Goal: Task Accomplishment & Management: Manage account settings

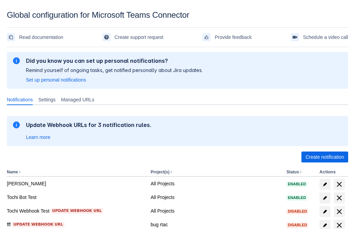
click at [324, 157] on span "Create notification" at bounding box center [324, 156] width 39 height 11
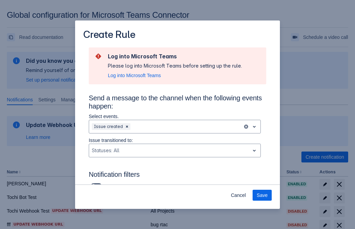
scroll to position [447, 0]
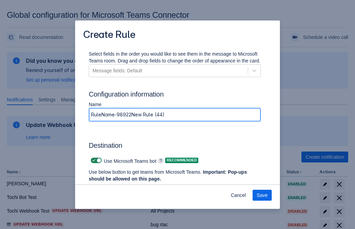
type input "RuleName-989220New Rule (44)"
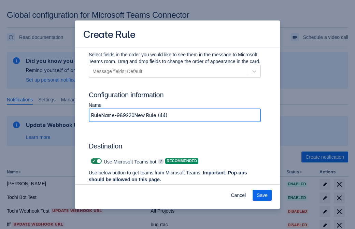
click at [127, 187] on span "Authenticate in Microsoft Teams" at bounding box center [127, 192] width 68 height 11
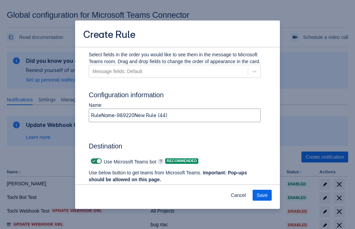
scroll to position [0, 0]
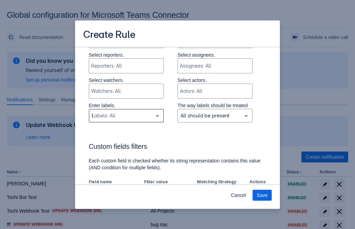
type input "989220_label"
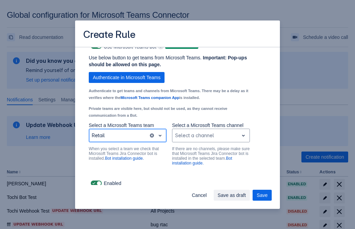
scroll to position [520, 0]
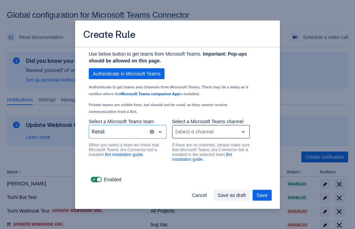
click at [211, 132] on div "Scrollable content" at bounding box center [205, 132] width 61 height 8
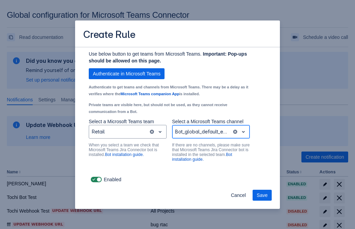
click at [262, 195] on span "Save" at bounding box center [262, 195] width 11 height 11
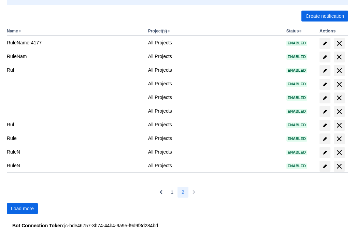
click at [22, 208] on span "Load more" at bounding box center [22, 208] width 23 height 11
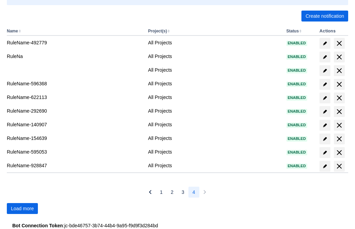
click at [22, 208] on span "Load more" at bounding box center [22, 208] width 23 height 11
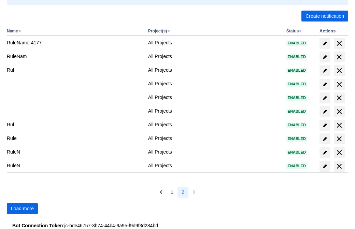
click at [22, 208] on span "Load more" at bounding box center [22, 208] width 23 height 11
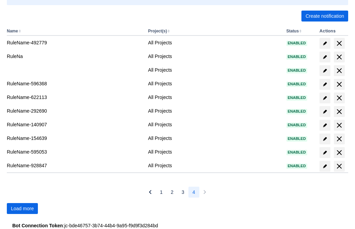
click at [22, 208] on span "Load more" at bounding box center [22, 208] width 23 height 11
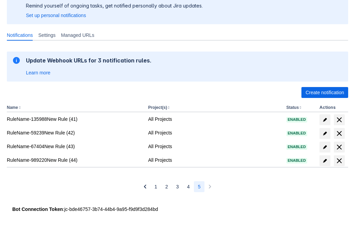
click at [339, 161] on span "delete" at bounding box center [339, 161] width 8 height 8
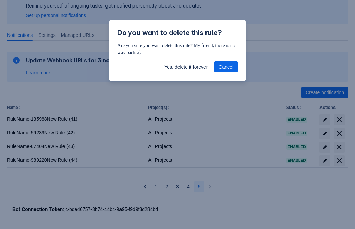
click at [186, 67] on span "Yes, delete it forever" at bounding box center [185, 66] width 43 height 11
